Goal: Task Accomplishment & Management: Manage account settings

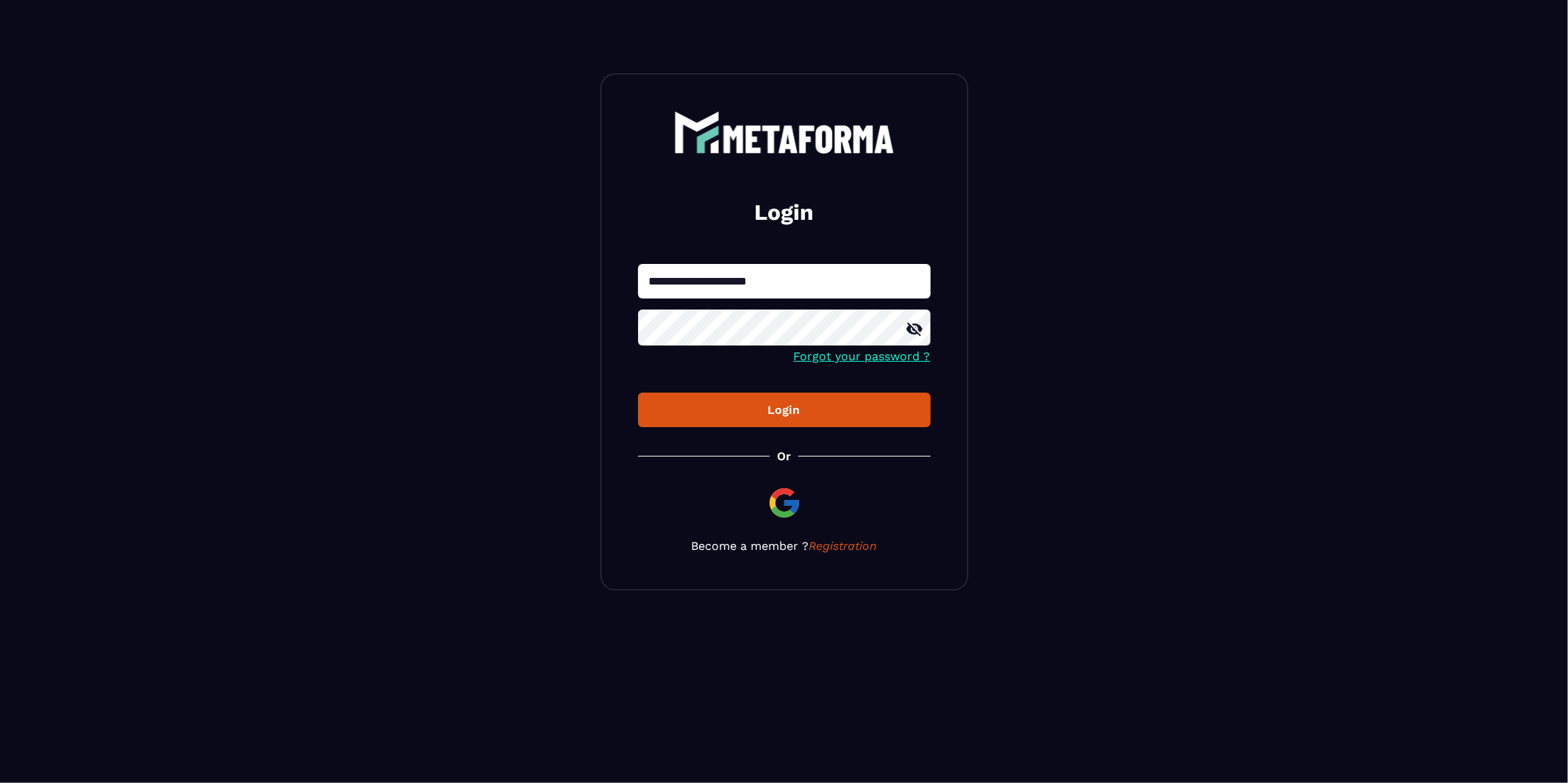
click at [775, 276] on input "**********" at bounding box center [785, 281] width 293 height 35
type input "**********"
click at [793, 417] on div "Login" at bounding box center [785, 409] width 269 height 14
